Goal: Complete application form

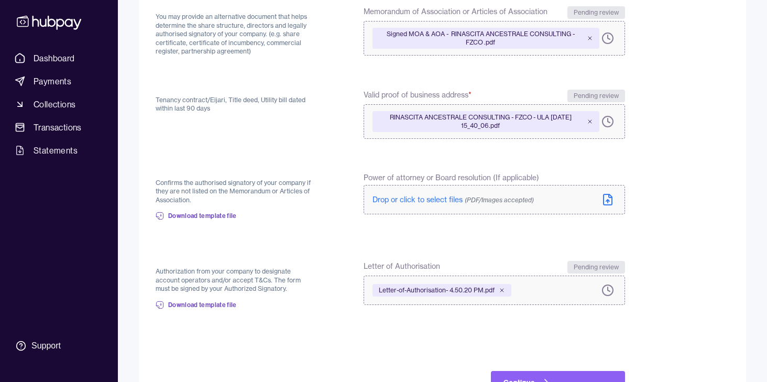
scroll to position [262, 0]
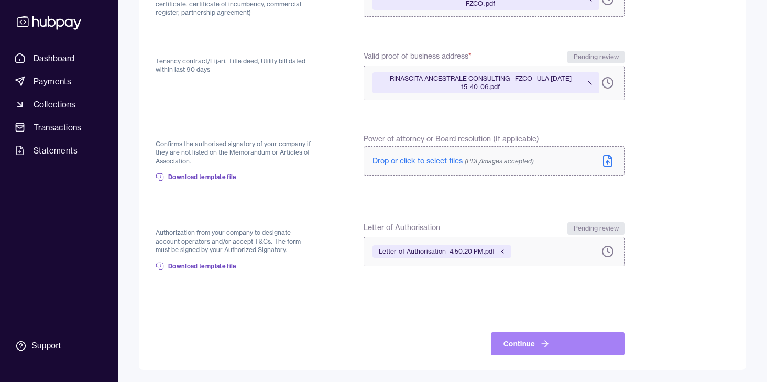
click at [528, 344] on button "Continue" at bounding box center [558, 343] width 134 height 23
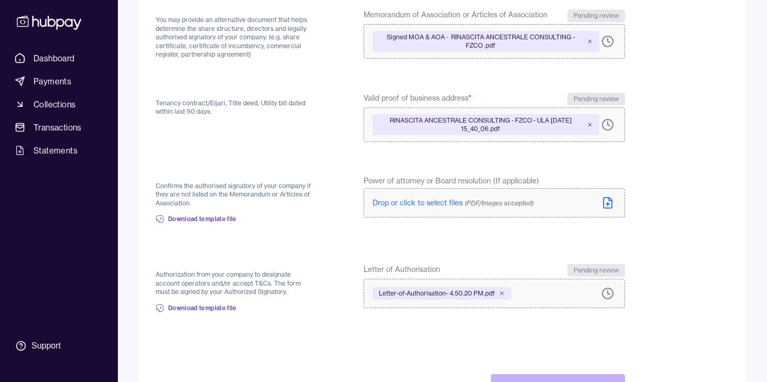
scroll to position [277, 0]
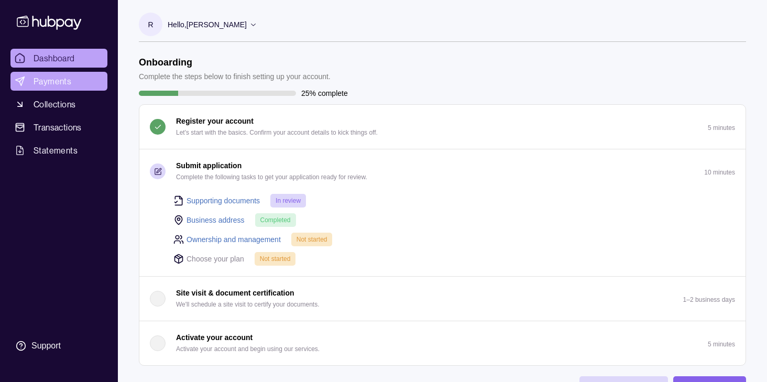
click at [49, 78] on span "Payments" at bounding box center [53, 81] width 38 height 13
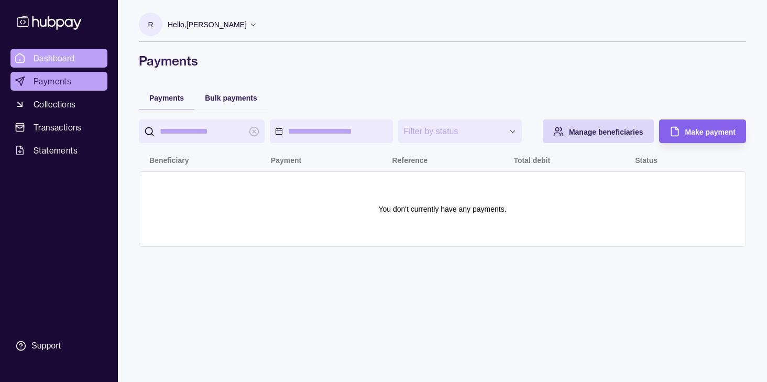
click at [40, 65] on link "Dashboard" at bounding box center [58, 58] width 97 height 19
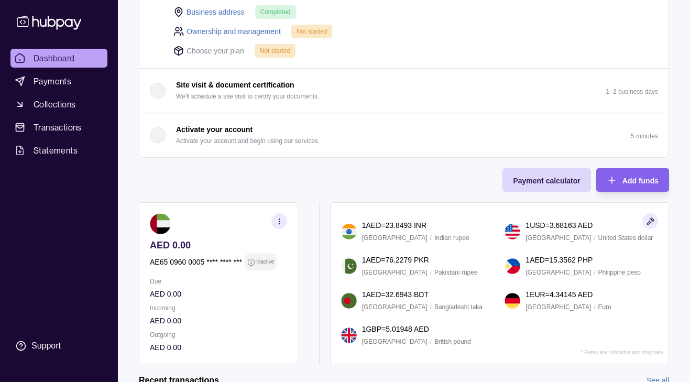
scroll to position [325, 0]
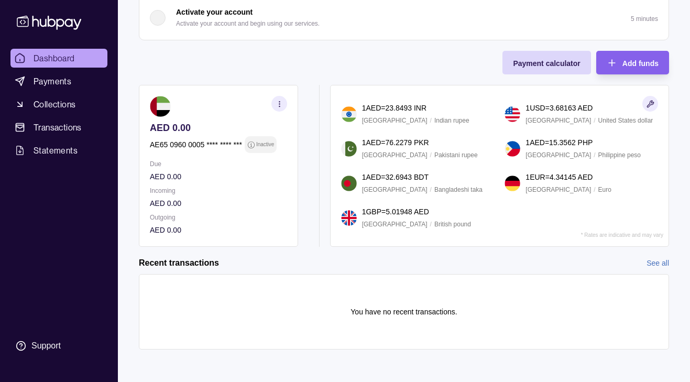
click at [354, 308] on p "You have no recent transactions." at bounding box center [403, 312] width 106 height 12
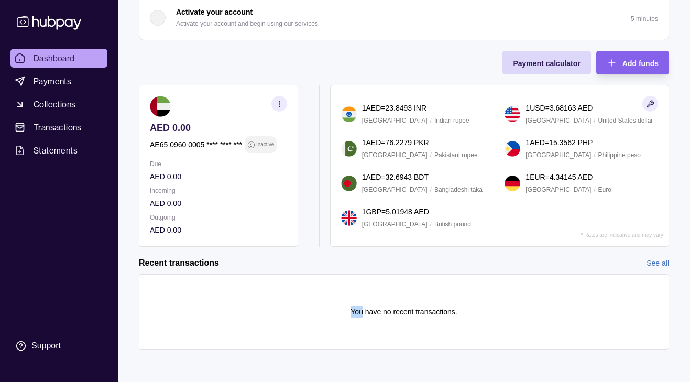
click at [354, 308] on p "You have no recent transactions." at bounding box center [403, 312] width 106 height 12
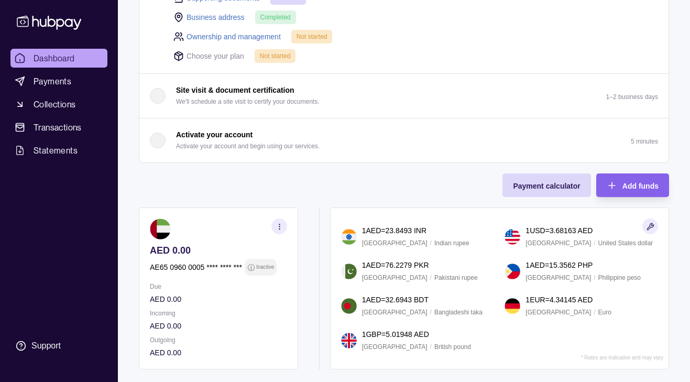
scroll to position [0, 0]
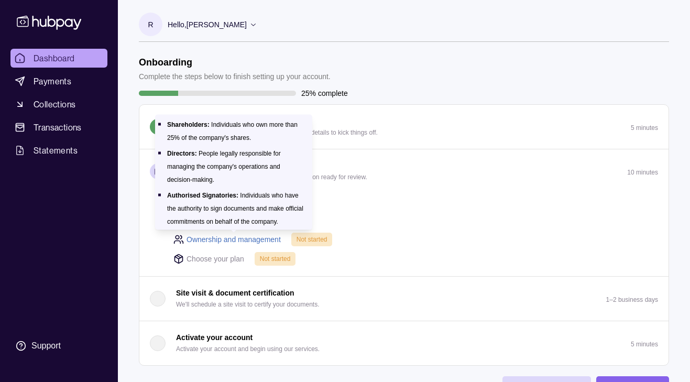
click at [198, 241] on link "Ownership and management" at bounding box center [233, 240] width 94 height 12
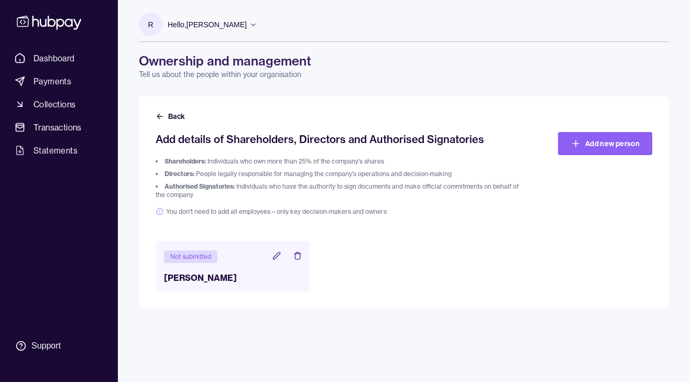
click at [275, 255] on icon at bounding box center [276, 255] width 8 height 8
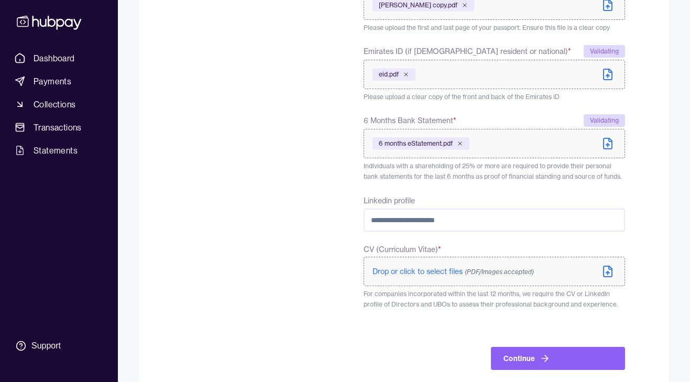
scroll to position [394, 0]
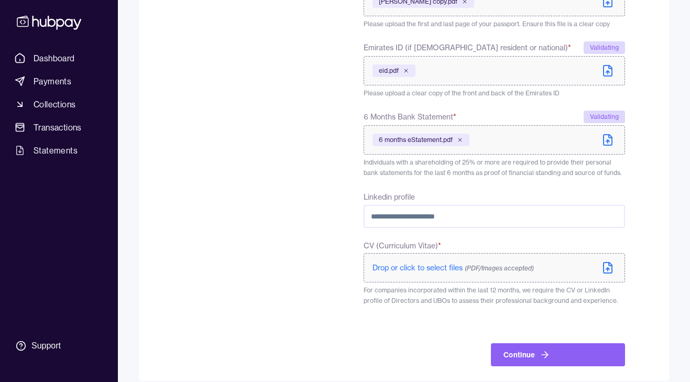
click at [349, 225] on div "**********" at bounding box center [390, 54] width 469 height 624
click at [435, 219] on input "Linkedin profile" at bounding box center [493, 216] width 261 height 23
click at [479, 200] on div "Linkedin profile" at bounding box center [493, 209] width 261 height 38
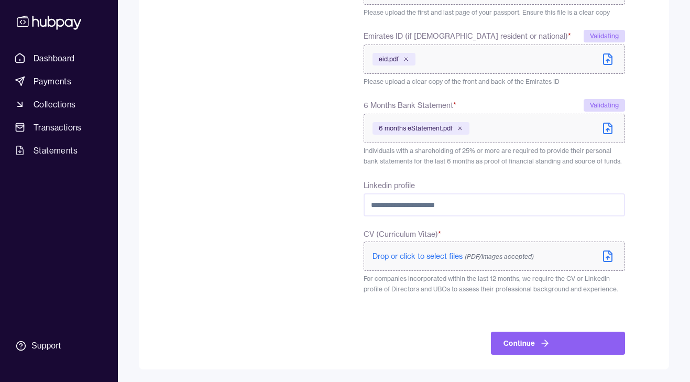
click at [221, 218] on div "To comply with regulatory requirements, please answer a few questions and uploa…" at bounding box center [235, 42] width 158 height 624
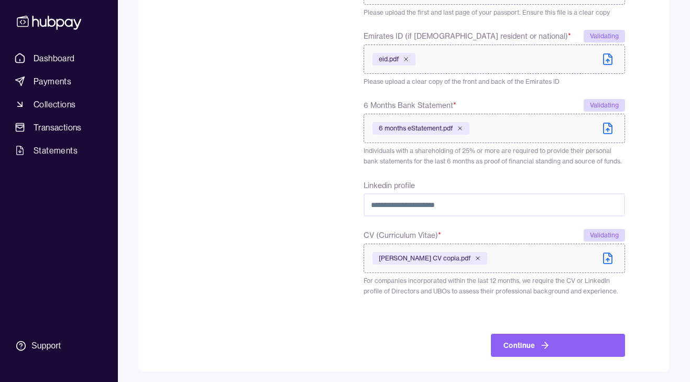
scroll to position [408, 0]
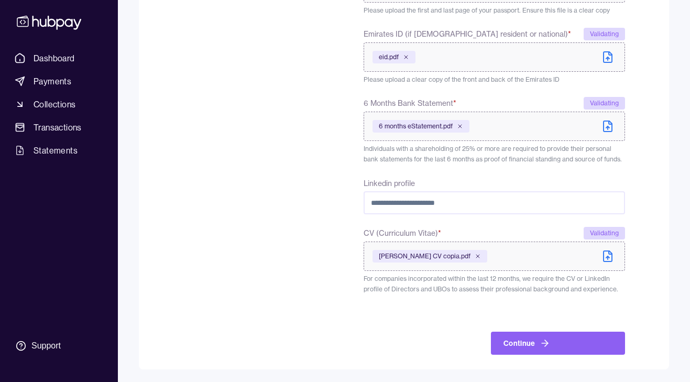
click at [423, 205] on input "Linkedin profile" at bounding box center [493, 202] width 261 height 23
paste input "**********"
type input "**********"
click at [267, 246] on div "To comply with regulatory requirements, please answer a few questions and uploa…" at bounding box center [235, 41] width 158 height 626
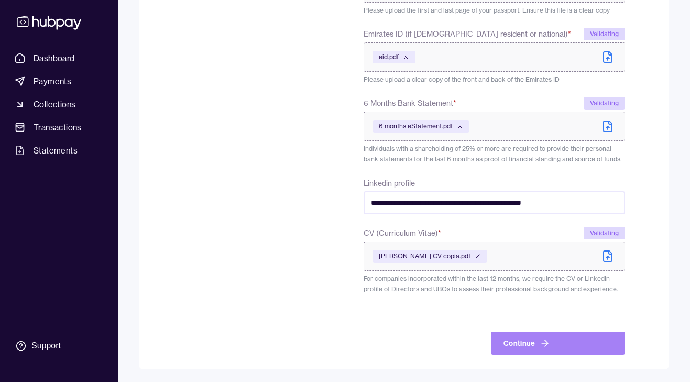
click at [535, 342] on button "Continue" at bounding box center [558, 342] width 134 height 23
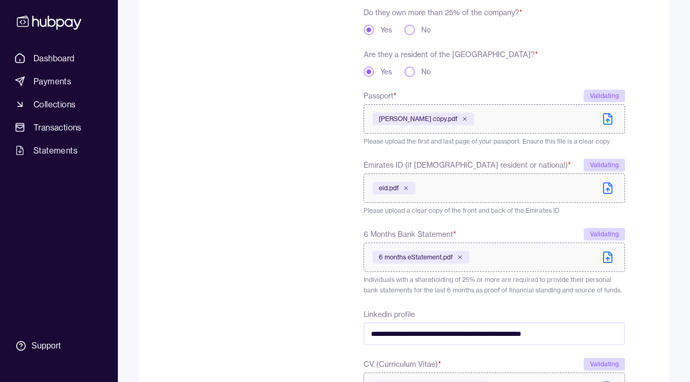
scroll to position [431, 0]
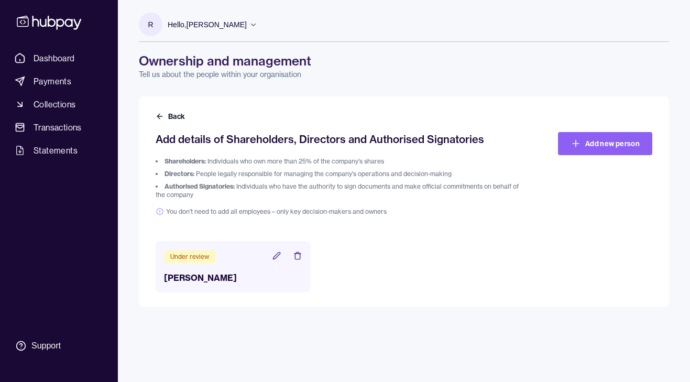
click at [219, 141] on h2 "Add details of Shareholders, Directors and Authorised Signatories" at bounding box center [342, 139] width 372 height 15
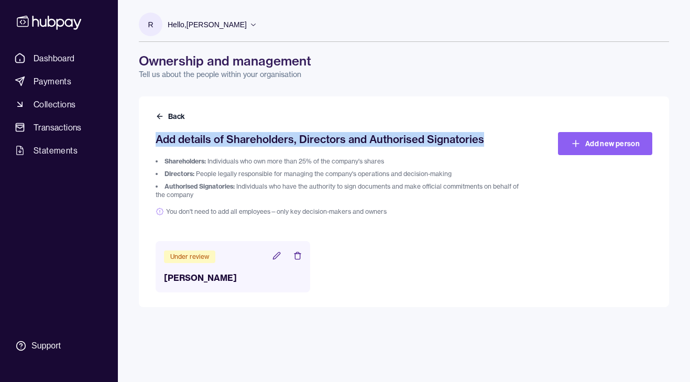
click at [219, 141] on h2 "Add details of Shareholders, Directors and Authorised Signatories" at bounding box center [342, 139] width 372 height 15
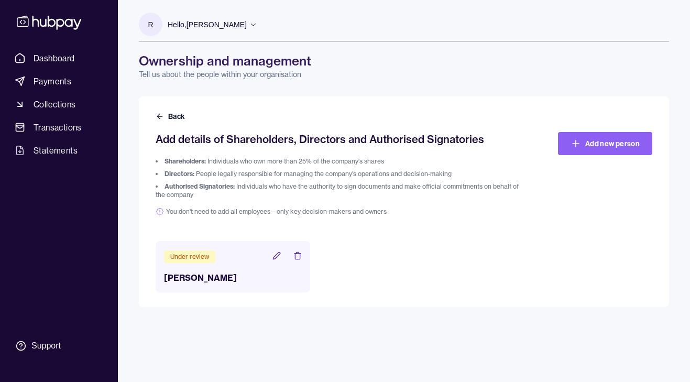
click at [191, 163] on span "Shareholders:" at bounding box center [184, 161] width 41 height 8
click at [195, 185] on span "Authorised Signatories:" at bounding box center [199, 186] width 70 height 8
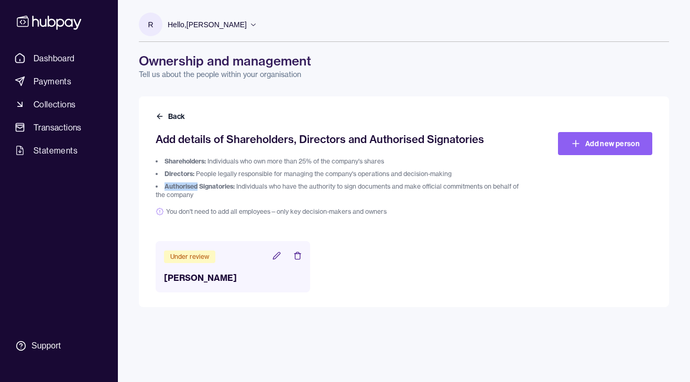
click at [195, 185] on span "Authorised Signatories:" at bounding box center [199, 186] width 70 height 8
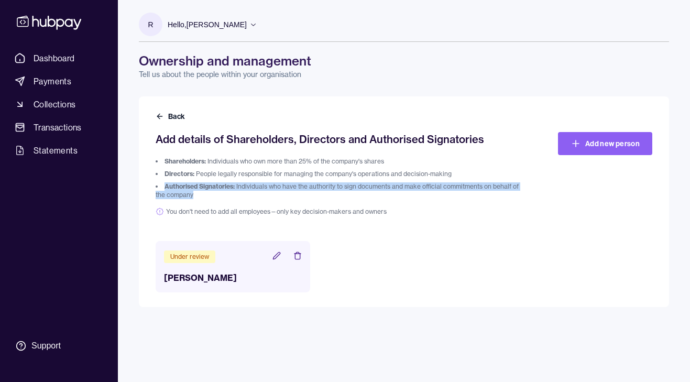
click at [195, 185] on span "Authorised Signatories:" at bounding box center [199, 186] width 70 height 8
click at [161, 112] on icon at bounding box center [160, 116] width 8 height 8
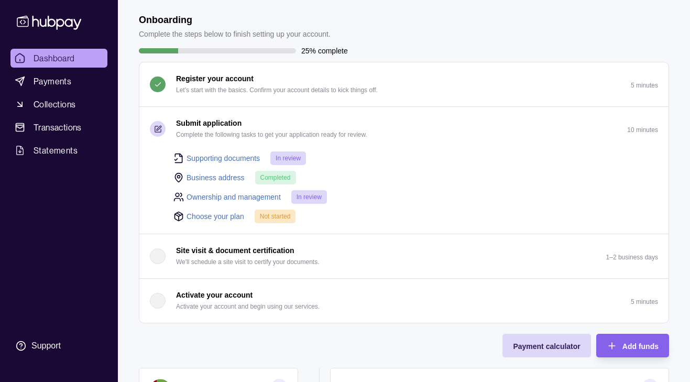
scroll to position [44, 0]
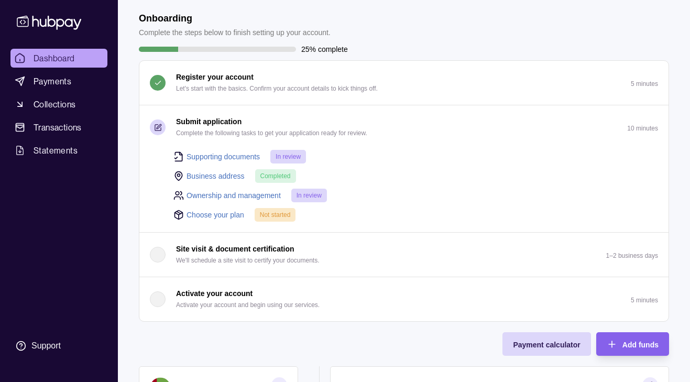
click at [220, 211] on link "Choose your plan" at bounding box center [215, 215] width 58 height 12
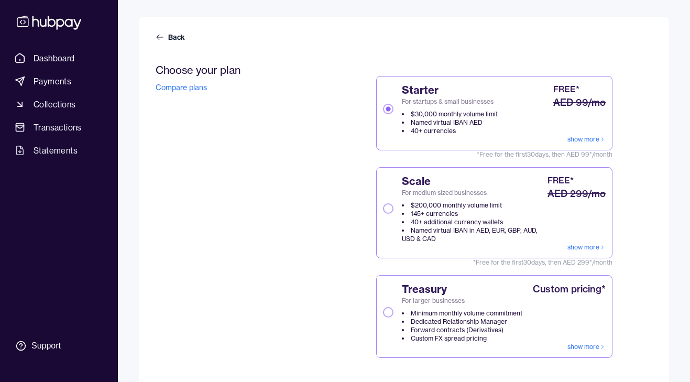
scroll to position [119, 0]
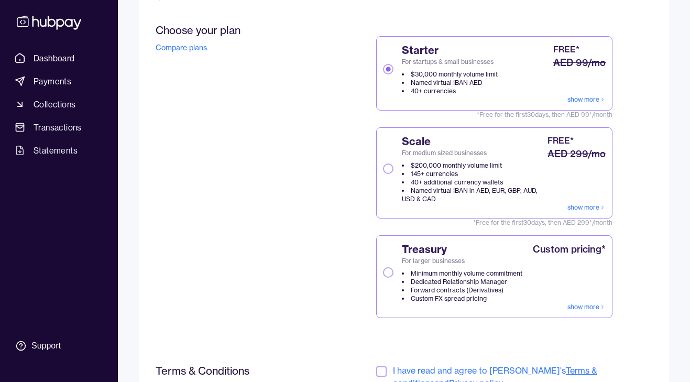
click at [385, 164] on button "Scale For medium sized businesses $200,000 monthly volume limit 145+ currencies…" at bounding box center [388, 168] width 10 height 10
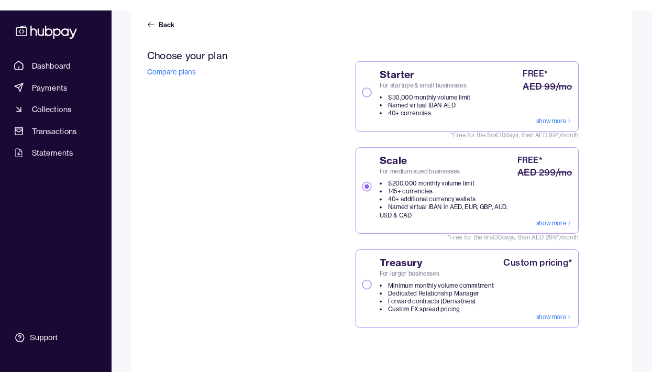
scroll to position [99, 0]
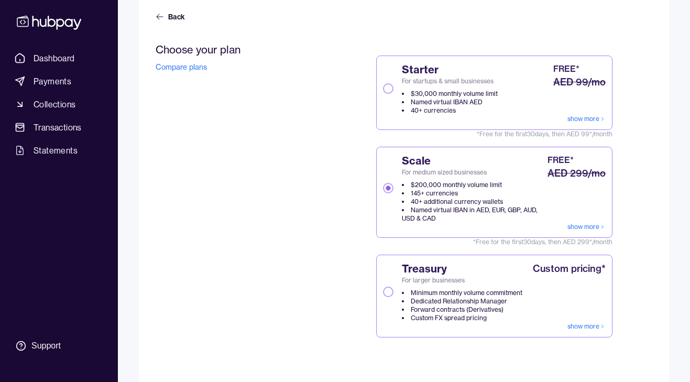
type button "SCALE"
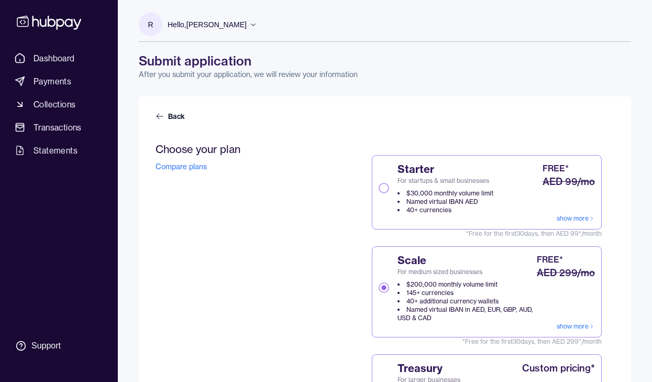
scroll to position [231, 0]
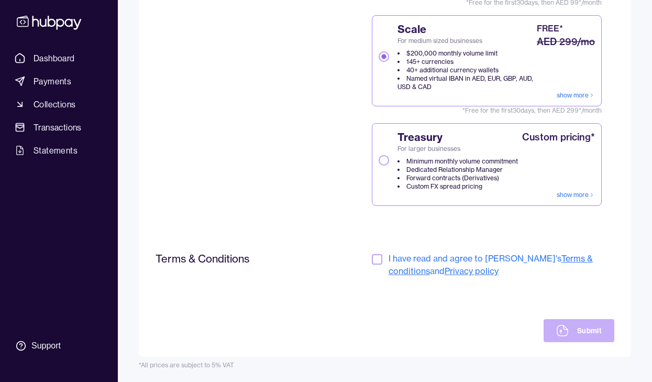
click at [378, 262] on button "button" at bounding box center [377, 259] width 10 height 10
click at [576, 332] on button "Submit" at bounding box center [579, 330] width 71 height 23
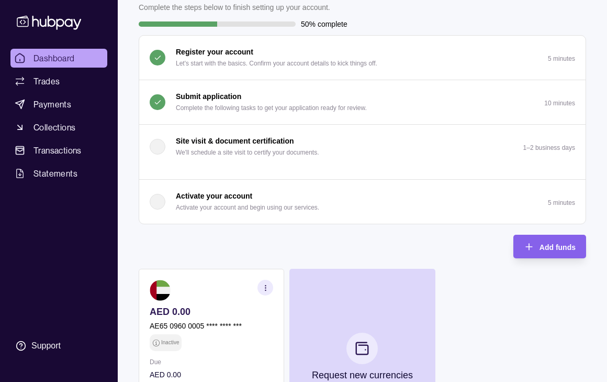
scroll to position [72, 0]
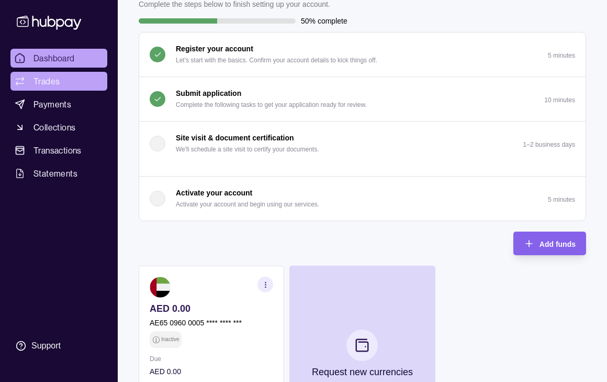
click at [69, 84] on link "Trades" at bounding box center [58, 81] width 97 height 19
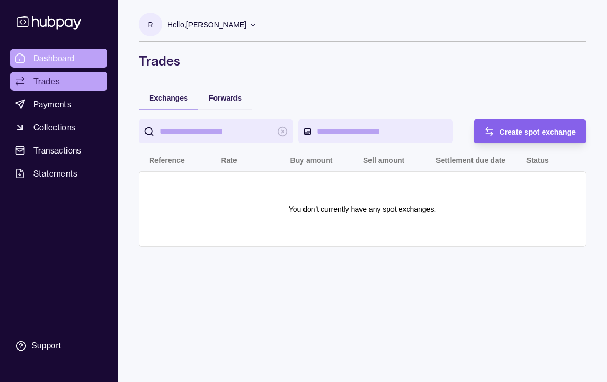
click at [89, 63] on link "Dashboard" at bounding box center [58, 58] width 97 height 19
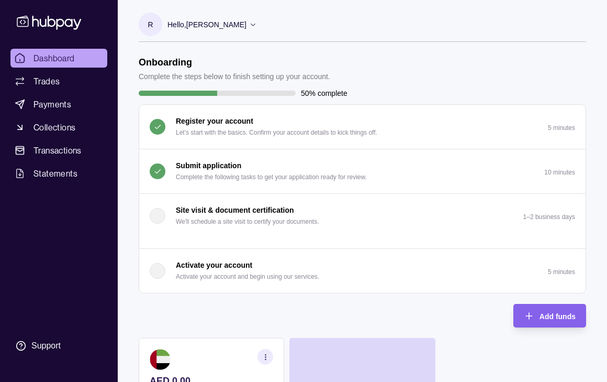
click at [235, 179] on p "Complete the following tasks to get your application ready for review." at bounding box center [271, 177] width 191 height 12
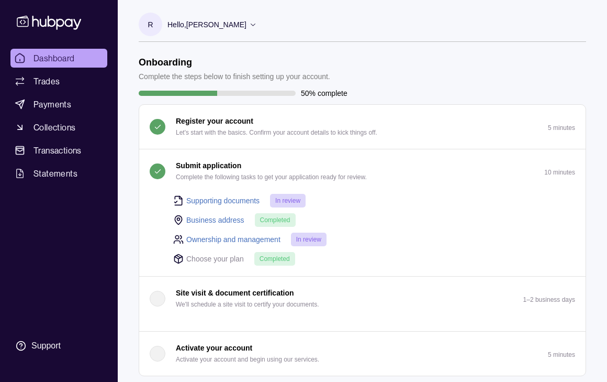
click at [235, 179] on p "Complete the following tasks to get your application ready for review." at bounding box center [271, 177] width 191 height 12
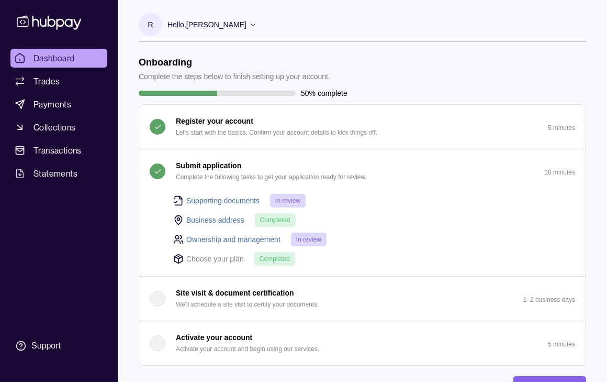
click at [235, 179] on p "Complete the following tasks to get your application ready for review." at bounding box center [271, 177] width 191 height 12
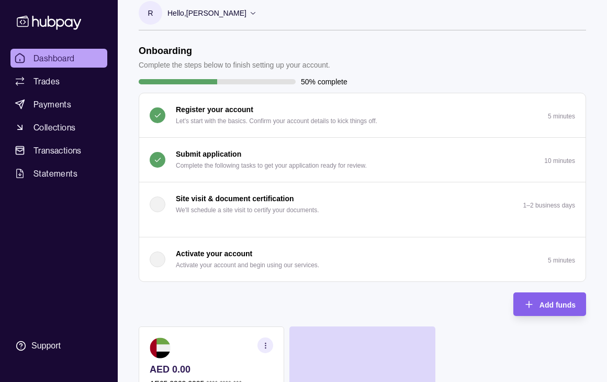
scroll to position [16, 0]
